Goal: Transaction & Acquisition: Purchase product/service

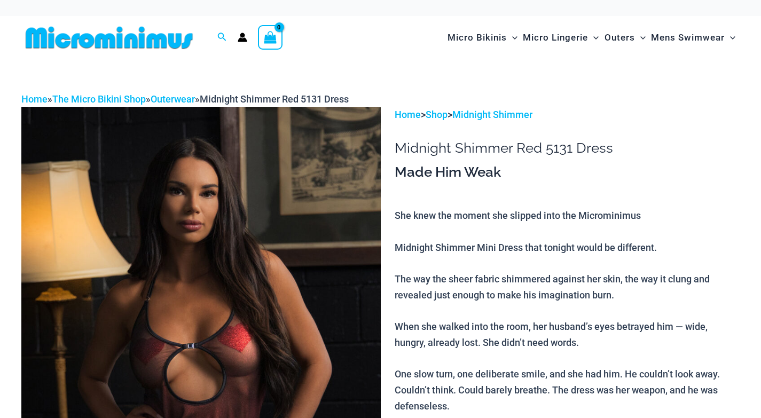
scroll to position [99, 0]
click at [136, 38] on img at bounding box center [109, 38] width 176 height 24
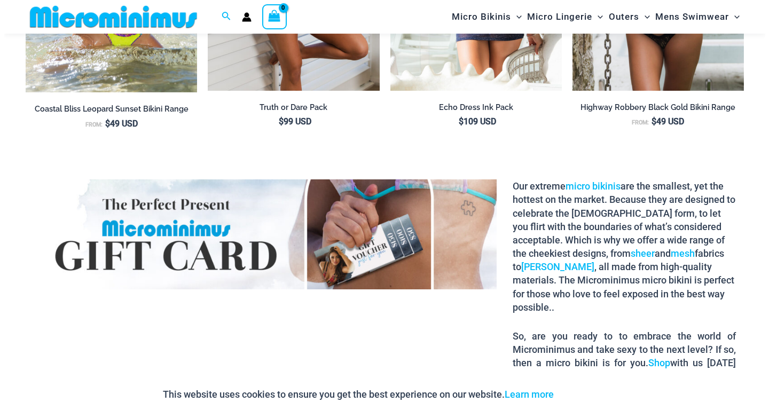
scroll to position [1418, 0]
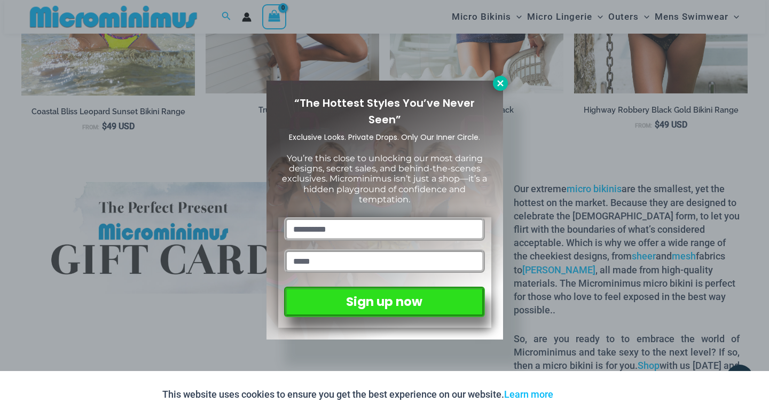
click at [499, 82] on icon at bounding box center [500, 83] width 10 height 10
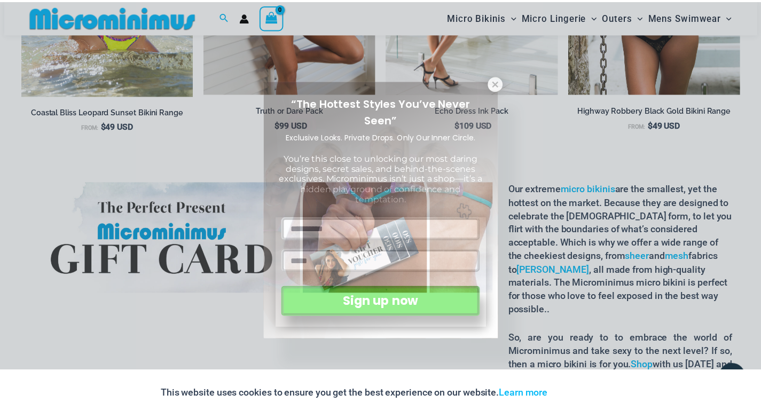
scroll to position [1415, 0]
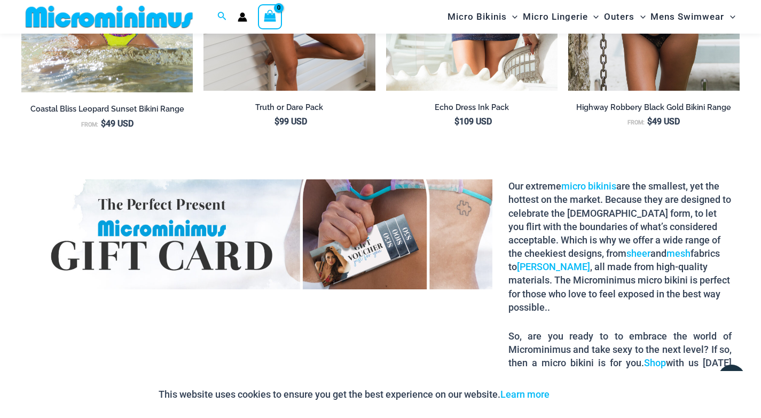
click at [270, 12] on icon "View Shopping Cart, empty" at bounding box center [270, 16] width 12 height 12
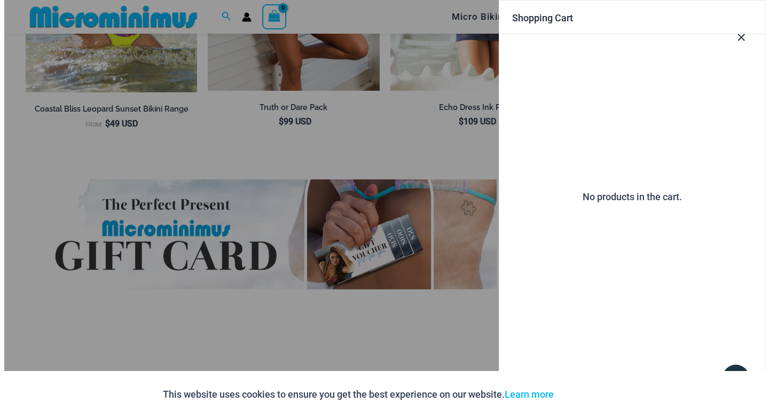
scroll to position [1418, 0]
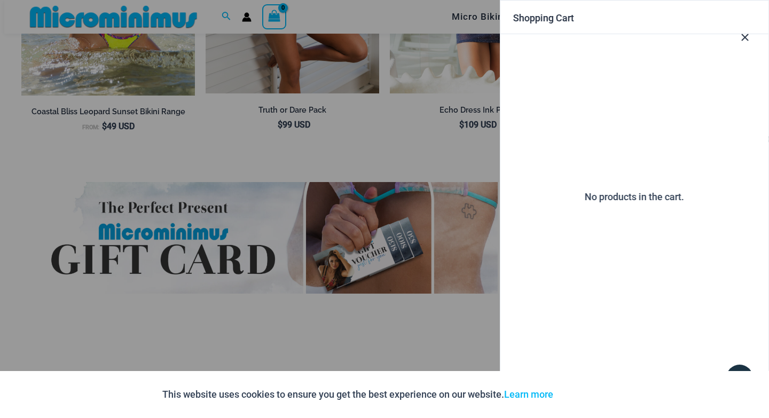
click at [744, 37] on icon "Close Cart Drawer" at bounding box center [745, 37] width 7 height 7
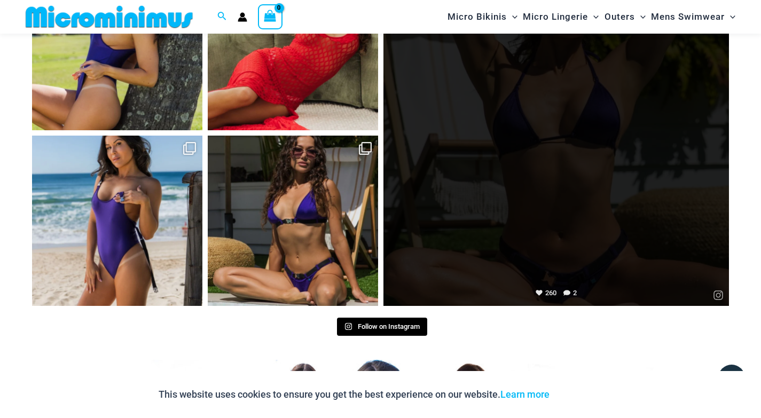
scroll to position [4566, 0]
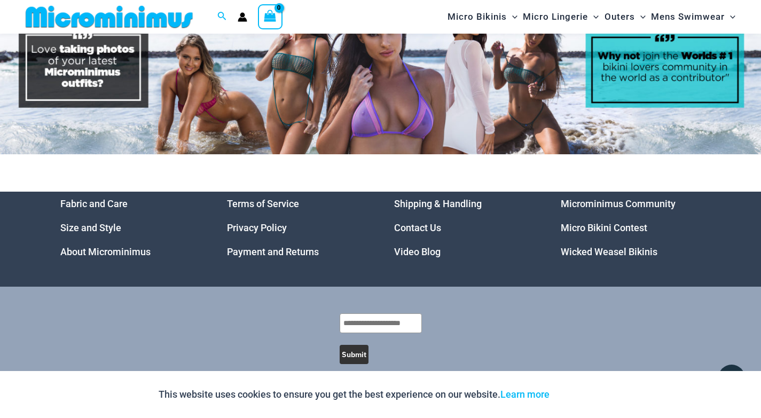
click at [575, 198] on link "Microminimus Community" at bounding box center [618, 203] width 115 height 11
